Goal: Information Seeking & Learning: Learn about a topic

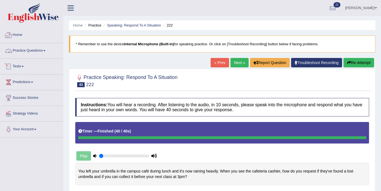
click at [26, 66] on link "Tests" at bounding box center [31, 66] width 63 height 14
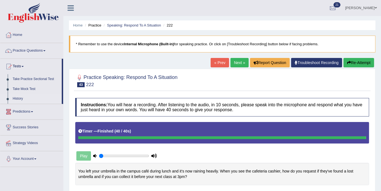
click at [18, 100] on link "History" at bounding box center [36, 99] width 52 height 10
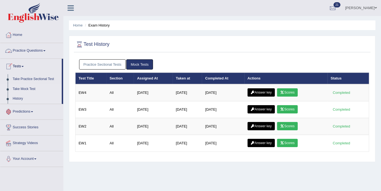
click at [21, 90] on link "Take Mock Test" at bounding box center [36, 89] width 52 height 10
